Goal: Task Accomplishment & Management: Manage account settings

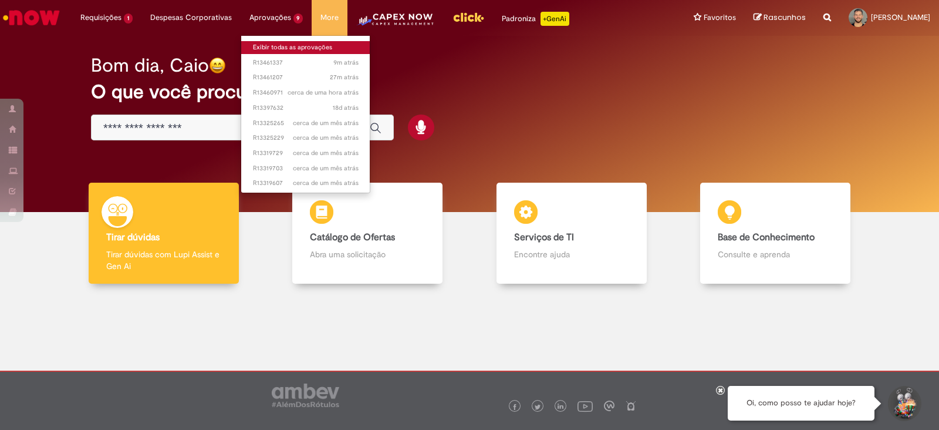
click at [279, 45] on link "Exibir todas as aprovações" at bounding box center [305, 47] width 129 height 13
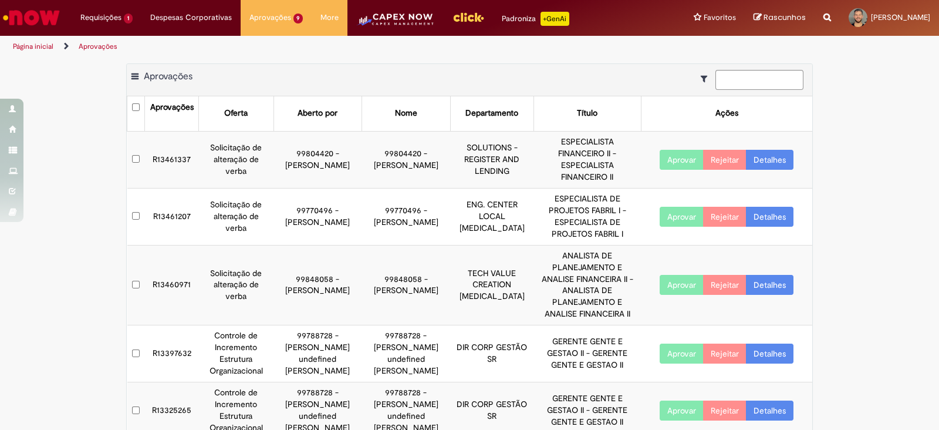
click at [164, 147] on td "R13461337" at bounding box center [172, 159] width 54 height 57
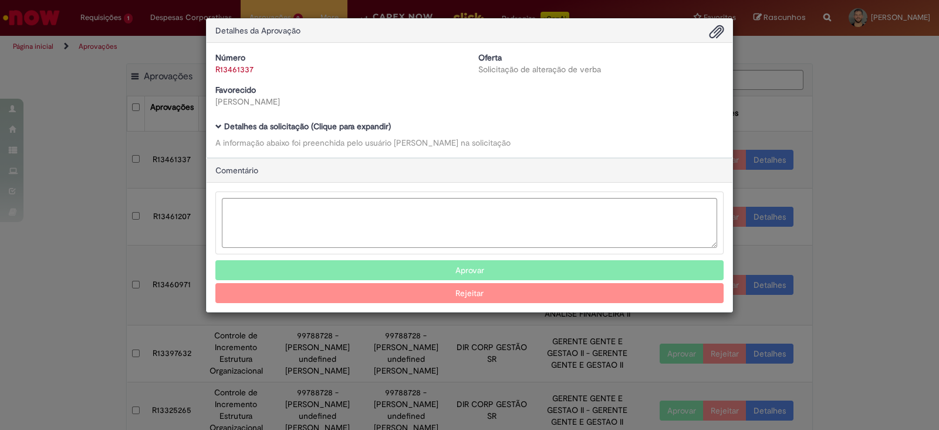
click at [215, 124] on span "Ambev Approval Modal" at bounding box center [218, 126] width 6 height 6
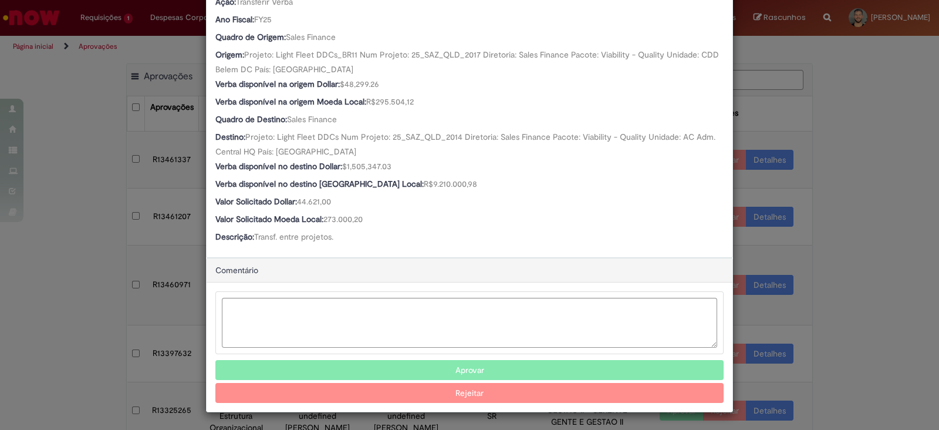
click at [429, 371] on button "Aprovar" at bounding box center [469, 370] width 508 height 20
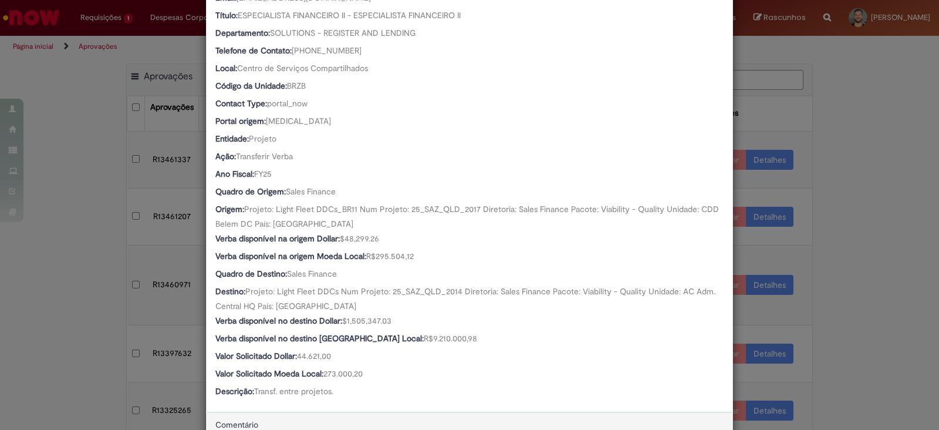
click at [53, 298] on div "Detalhes da Aprovação Número R13461337 Oferta Solicitação de alteração de verba…" at bounding box center [469, 215] width 939 height 430
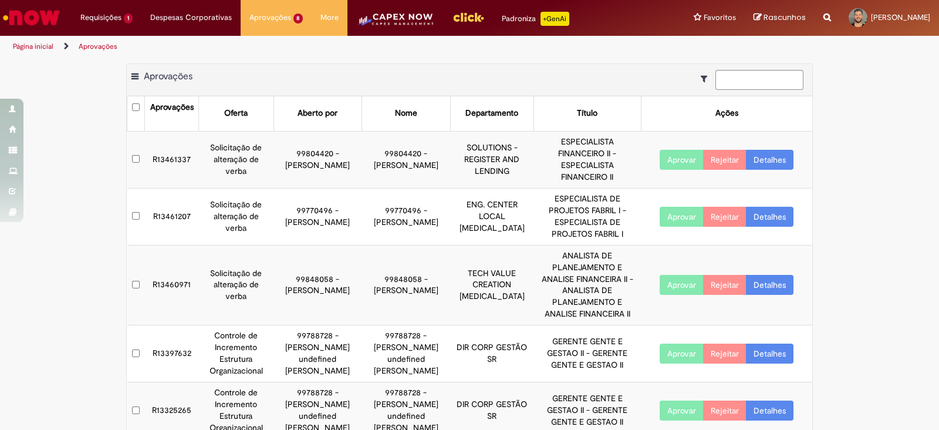
scroll to position [251, 0]
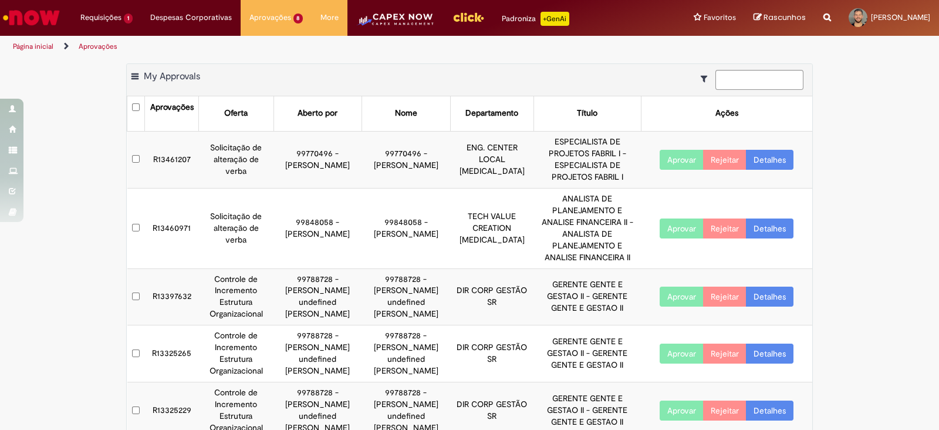
click at [164, 150] on td "R13461207" at bounding box center [172, 159] width 54 height 57
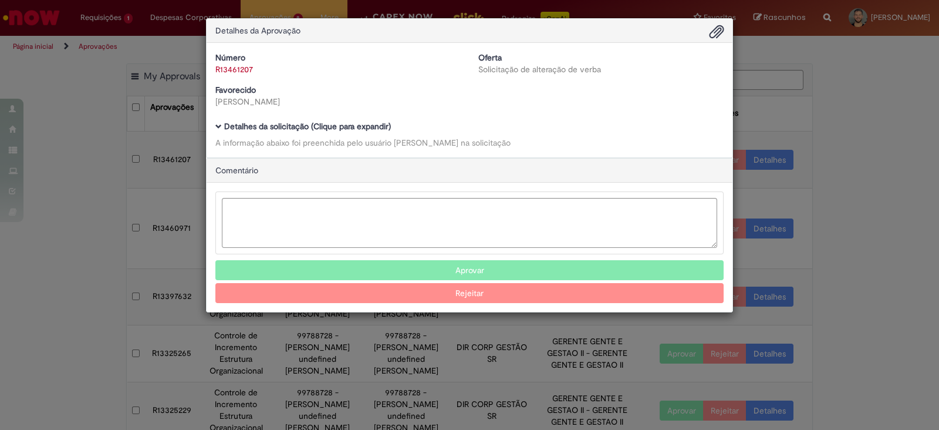
click at [218, 126] on span "Ambev Approval Modal" at bounding box center [218, 126] width 6 height 6
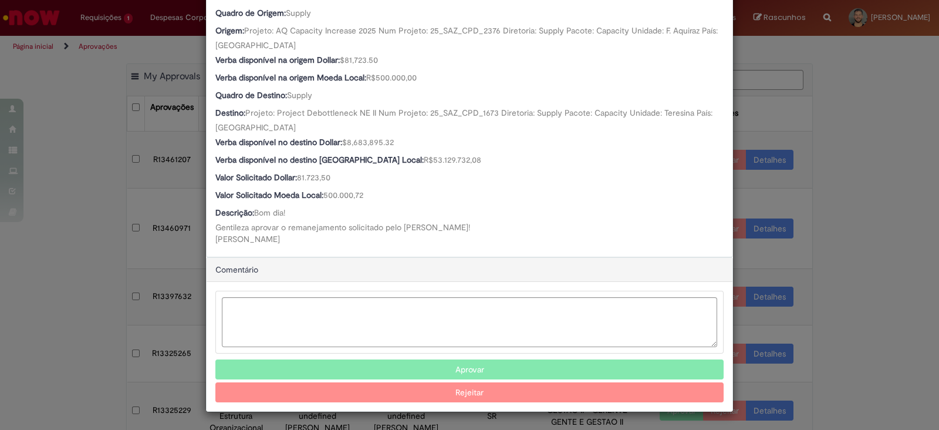
click at [474, 364] on button "Aprovar" at bounding box center [469, 369] width 508 height 20
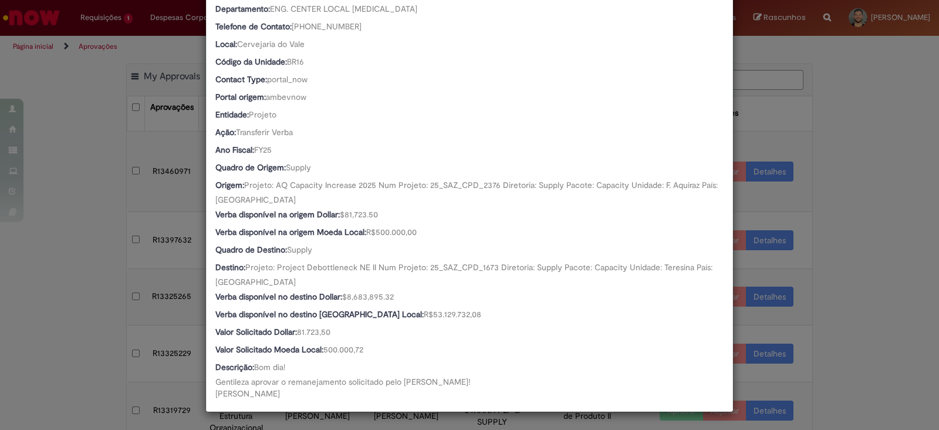
click at [893, 266] on div "Detalhes da Aprovação Número R13461207 Oferta Solicitação de alteração de verba…" at bounding box center [469, 215] width 939 height 430
